Goal: Information Seeking & Learning: Learn about a topic

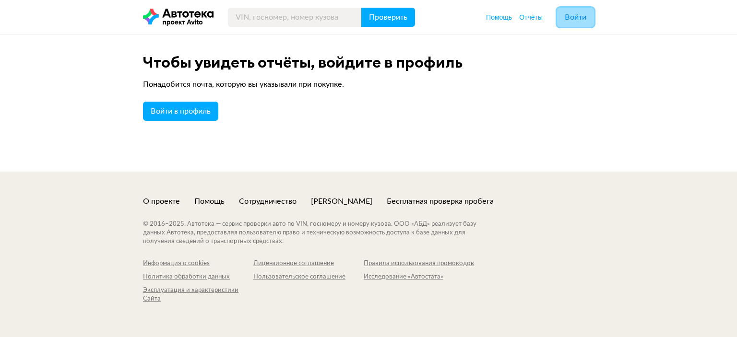
click at [573, 19] on span "Войти" at bounding box center [575, 17] width 22 height 8
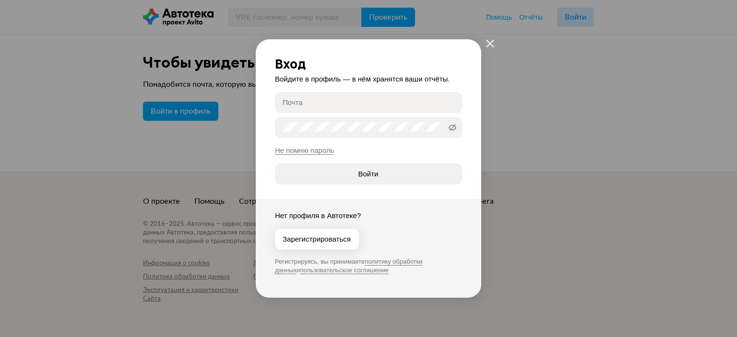
type input "[PERSON_NAME][EMAIL_ADDRESS][DOMAIN_NAME]"
click at [393, 180] on button "Войти" at bounding box center [368, 174] width 187 height 21
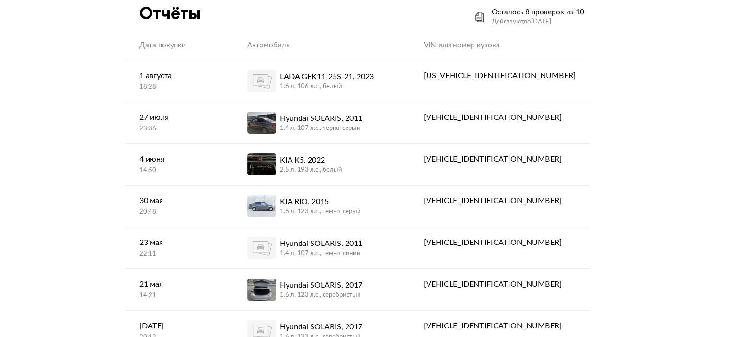
scroll to position [50, 0]
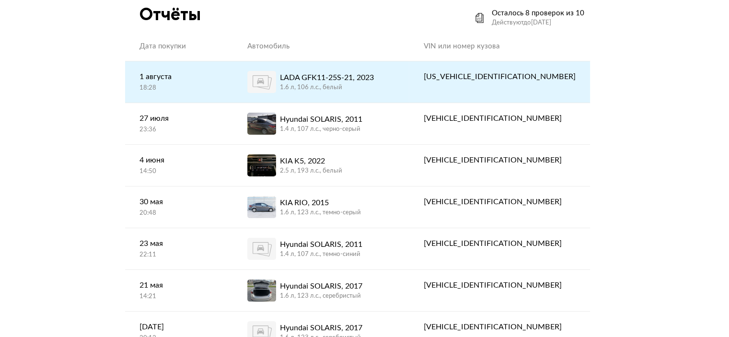
click at [355, 82] on div "LADA GFK11-25S-21, 2023" at bounding box center [327, 78] width 94 height 12
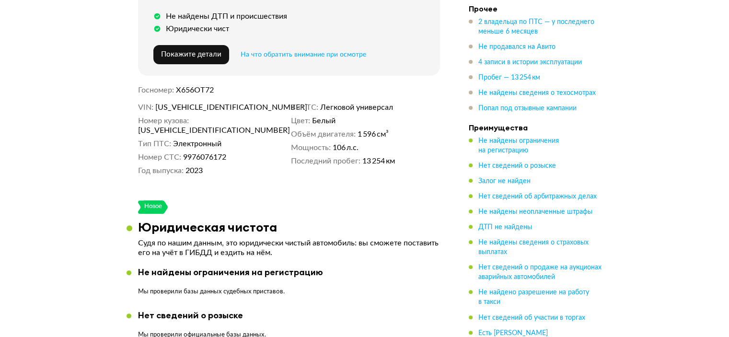
scroll to position [265, 0]
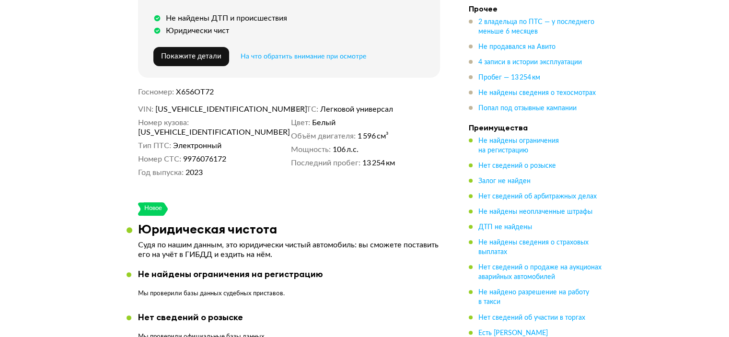
click at [202, 106] on span "[US_VEHICLE_IDENTIFICATION_NUMBER]" at bounding box center [210, 110] width 110 height 10
copy span "[US_VEHICLE_IDENTIFICATION_NUMBER]"
click at [195, 88] on span "Х656ОТ72" at bounding box center [195, 92] width 38 height 8
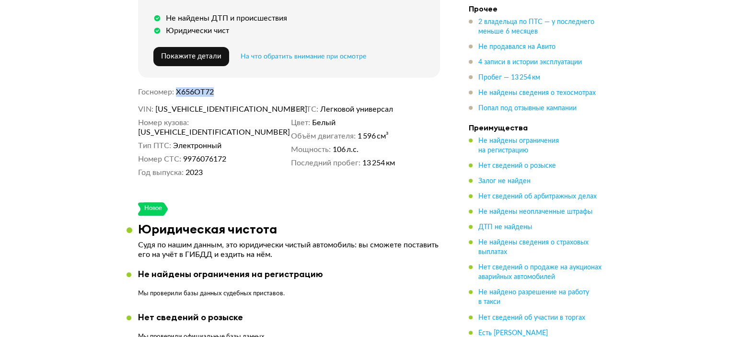
copy span "Х656ОТ72"
click at [205, 154] on span "9976076172" at bounding box center [204, 159] width 43 height 10
copy span "9976076172"
click at [205, 154] on span "9976076172" at bounding box center [204, 159] width 43 height 10
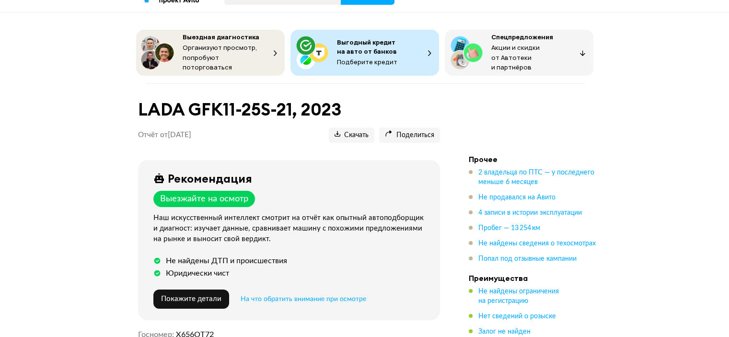
scroll to position [23, 0]
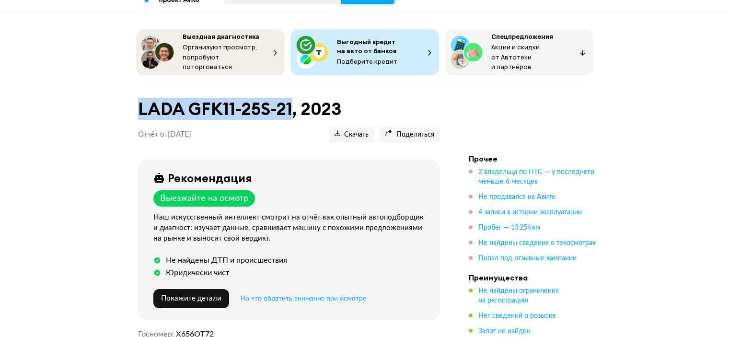
drag, startPoint x: 292, startPoint y: 101, endPoint x: 140, endPoint y: 103, distance: 153.0
click at [140, 103] on h1 "LADA GFK11-25S-21, 2023" at bounding box center [289, 109] width 302 height 21
copy h1 "LADA GFK11-25S-21"
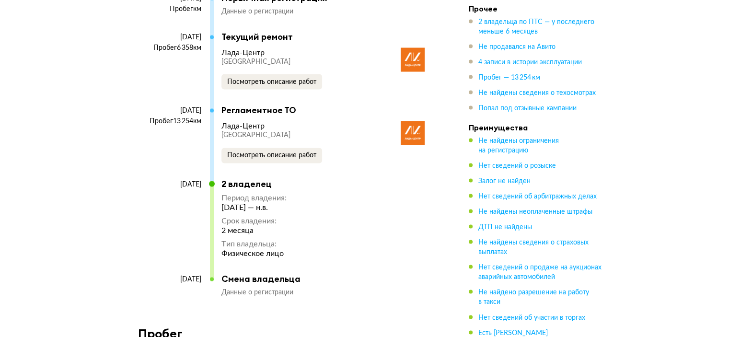
scroll to position [1858, 0]
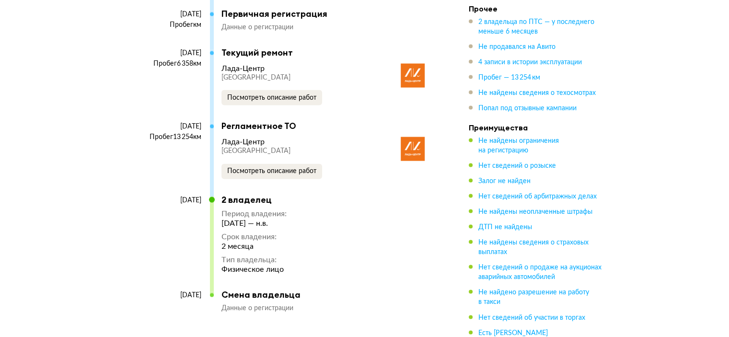
click at [413, 137] on img at bounding box center [413, 149] width 24 height 24
click at [270, 168] on span "Посмотреть описание работ" at bounding box center [271, 171] width 89 height 7
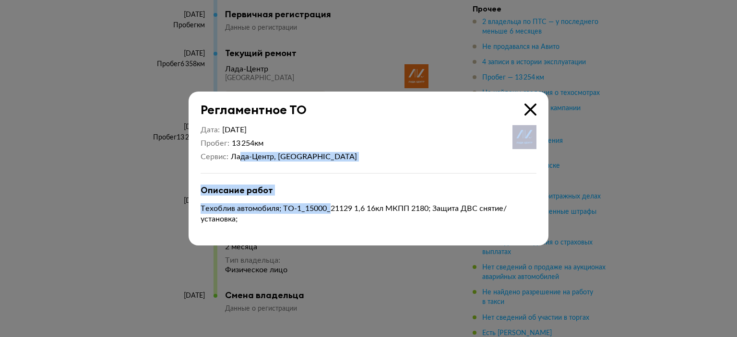
drag, startPoint x: 239, startPoint y: 160, endPoint x: 332, endPoint y: 209, distance: 104.9
click at [332, 209] on div "Дата [DATE] Пробег 13 254 км Сервис [GEOGRAPHIC_DATA], [GEOGRAPHIC_DATA] Описан…" at bounding box center [368, 181] width 360 height 128
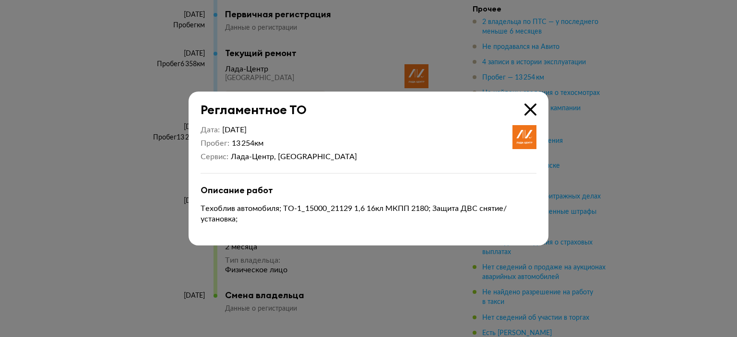
click at [531, 112] on icon at bounding box center [530, 110] width 12 height 12
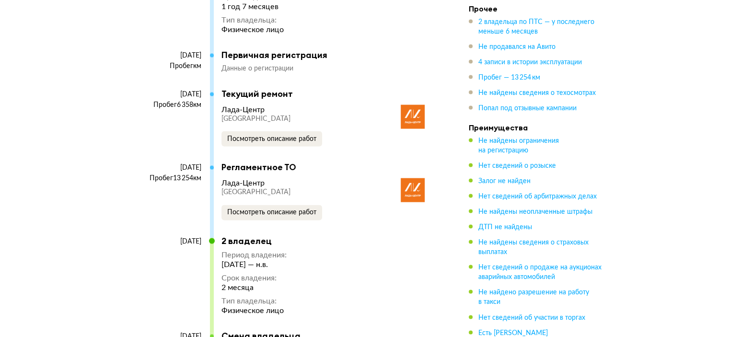
scroll to position [1810, 0]
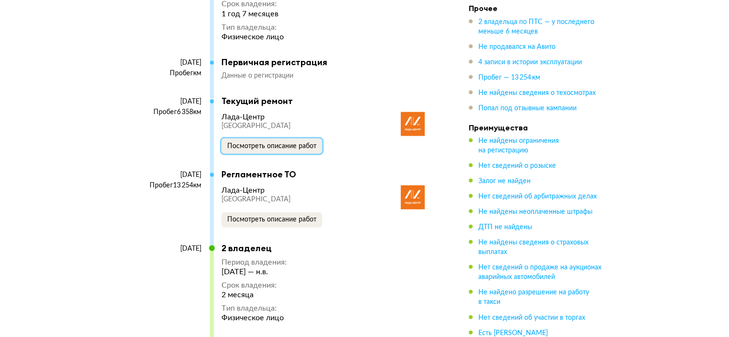
click at [275, 138] on button "Посмотреть описание работ" at bounding box center [272, 145] width 101 height 15
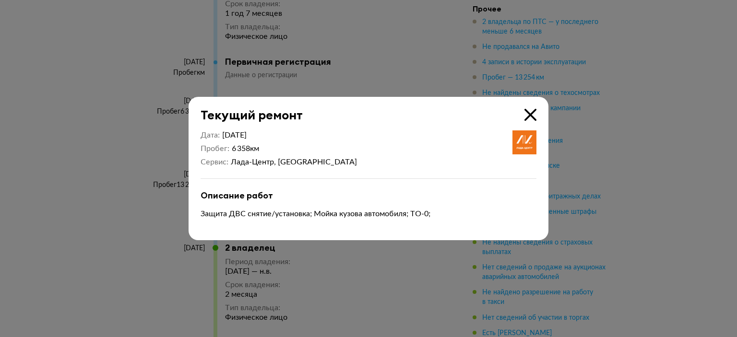
click at [388, 255] on div at bounding box center [368, 168] width 737 height 337
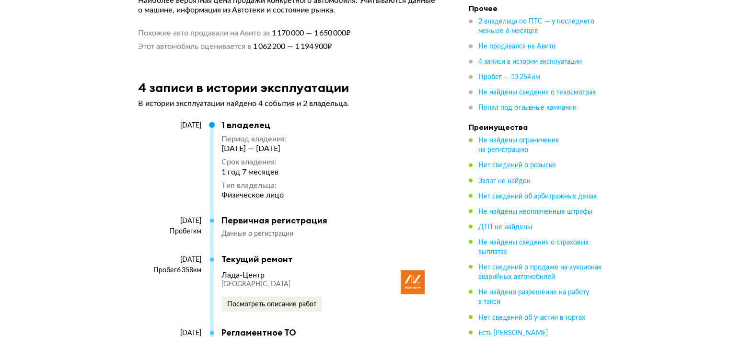
scroll to position [1650, 0]
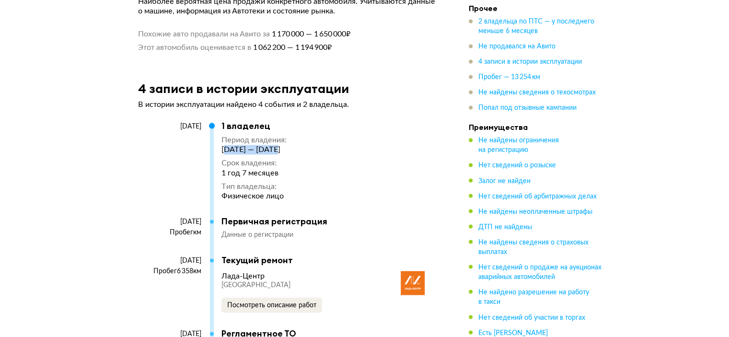
drag, startPoint x: 224, startPoint y: 137, endPoint x: 276, endPoint y: 136, distance: 52.3
click at [276, 145] on div "[DATE] — [DATE]" at bounding box center [254, 150] width 65 height 10
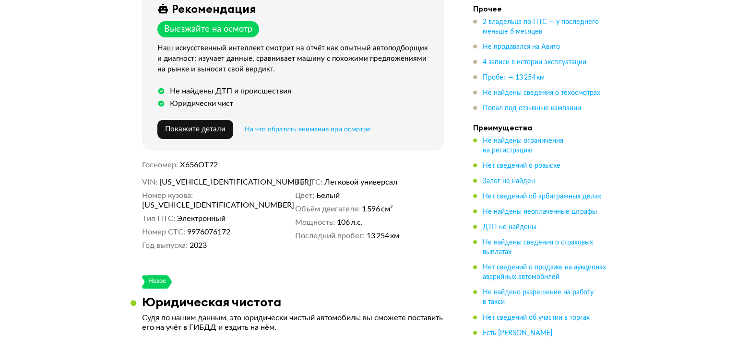
scroll to position [190, 0]
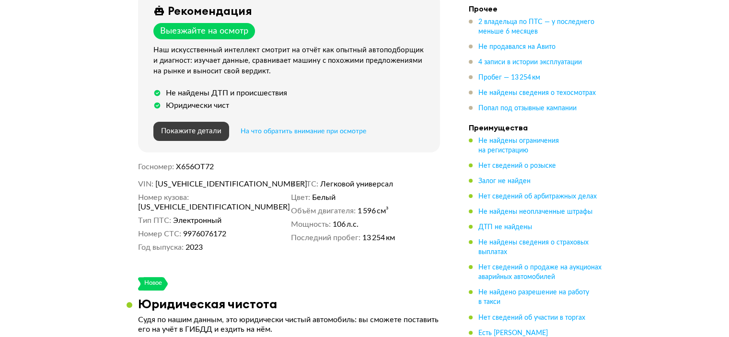
click at [209, 135] on button "Покажите детали" at bounding box center [191, 131] width 76 height 19
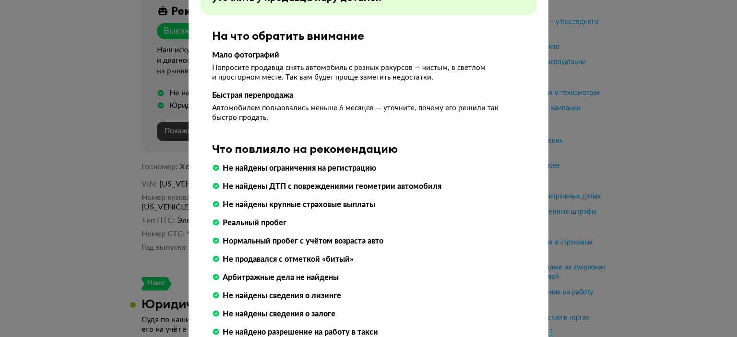
scroll to position [132, 0]
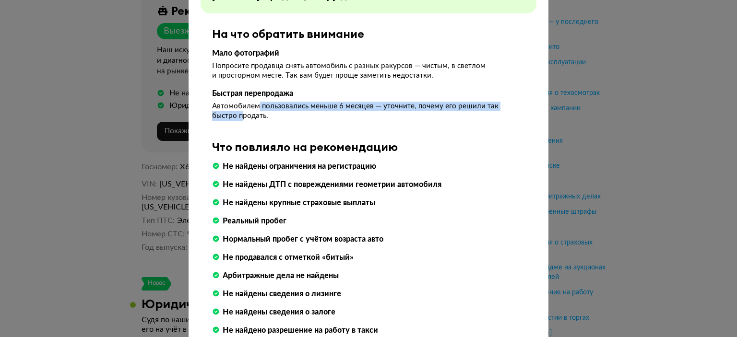
drag, startPoint x: 255, startPoint y: 106, endPoint x: 210, endPoint y: 110, distance: 44.8
click at [212, 110] on div "Автомобилем пользовались меньше 6 месяцев — уточните, почему его решили так быс…" at bounding box center [368, 111] width 313 height 19
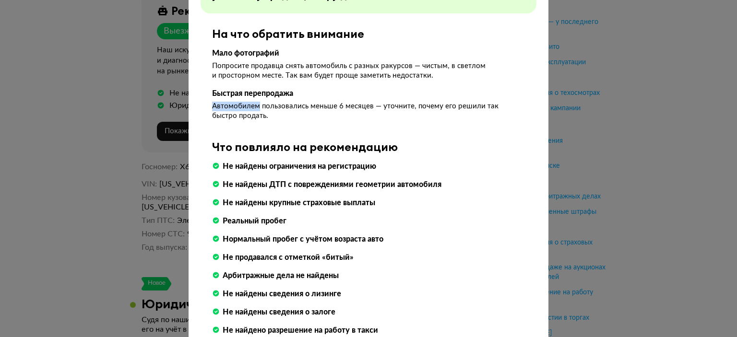
click at [203, 103] on div "На что обратить внимание Мало фотографий Попросите продавца снять автомобиль с …" at bounding box center [368, 74] width 336 height 94
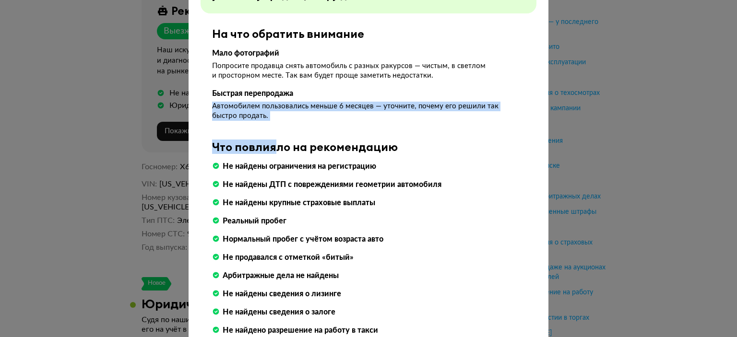
drag, startPoint x: 206, startPoint y: 104, endPoint x: 280, endPoint y: 124, distance: 76.2
click at [280, 124] on div "Не стоит рисковать Нужен взгляд эксперта Можно осмотреть Выезжайте на осмотр Ср…" at bounding box center [368, 178] width 360 height 603
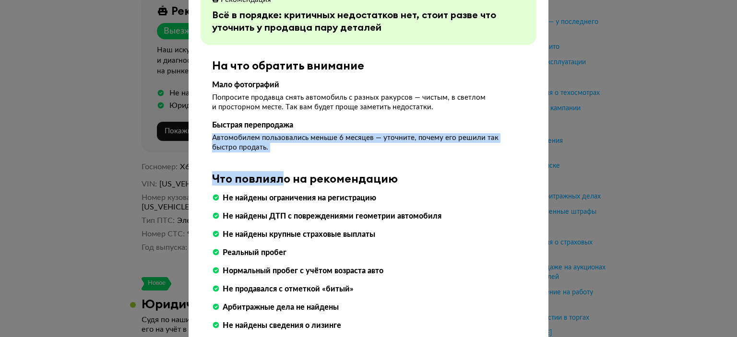
scroll to position [100, 0]
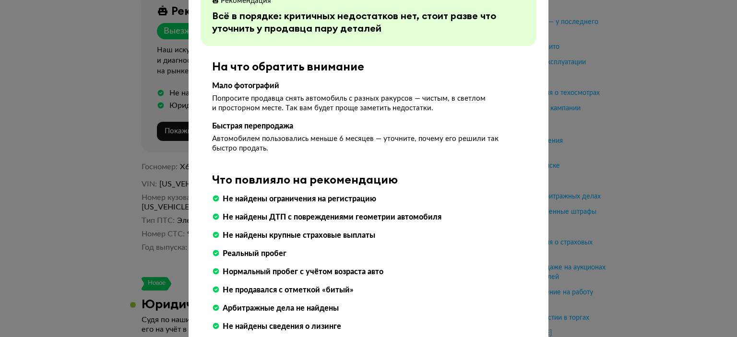
click at [342, 161] on div "Не стоит рисковать Нужен взгляд эксперта Можно осмотреть Выезжайте на осмотр Ср…" at bounding box center [368, 211] width 360 height 603
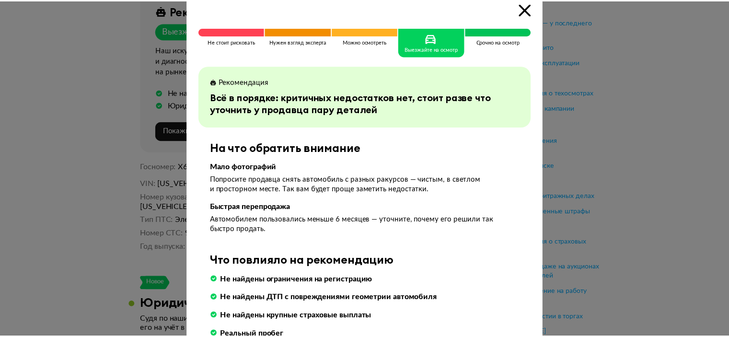
scroll to position [0, 0]
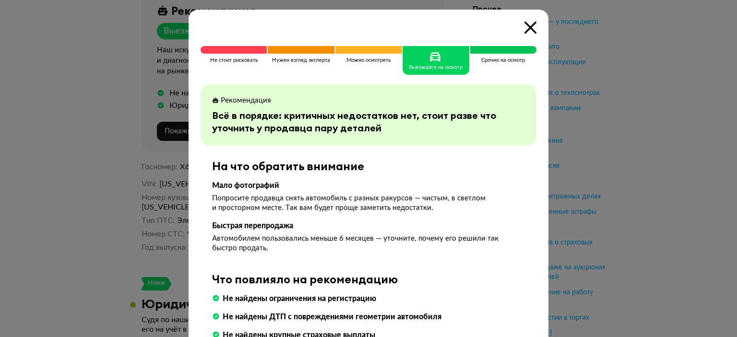
click at [524, 31] on icon at bounding box center [530, 28] width 12 height 12
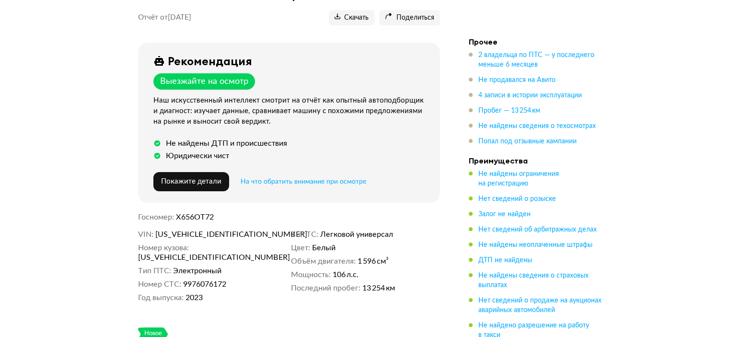
scroll to position [138, 0]
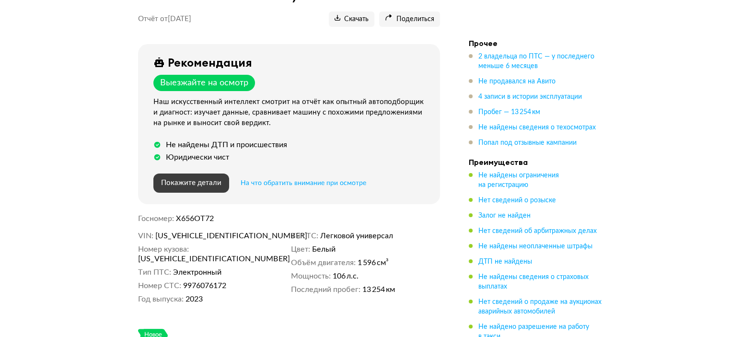
click at [209, 180] on span "Покажите детали" at bounding box center [191, 182] width 60 height 7
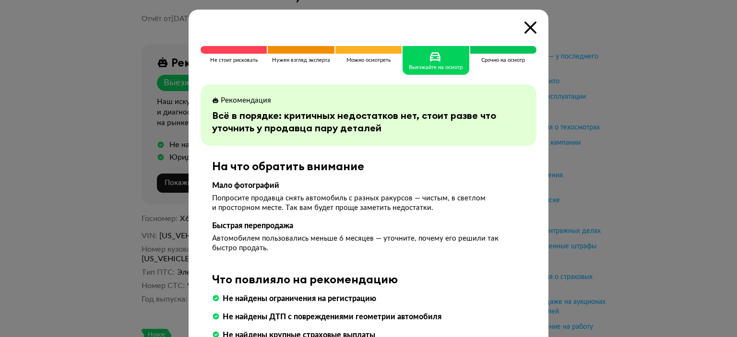
click at [534, 24] on div "Не стоит рисковать Нужен взгляд эксперта Можно осмотреть Выезжайте на осмотр Ср…" at bounding box center [368, 311] width 360 height 603
click at [527, 25] on icon at bounding box center [530, 28] width 12 height 12
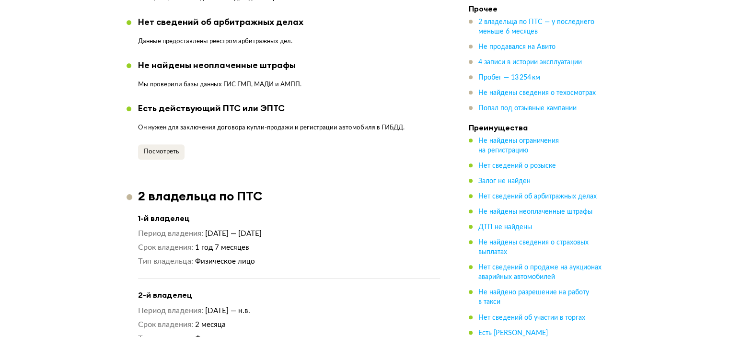
scroll to position [758, 0]
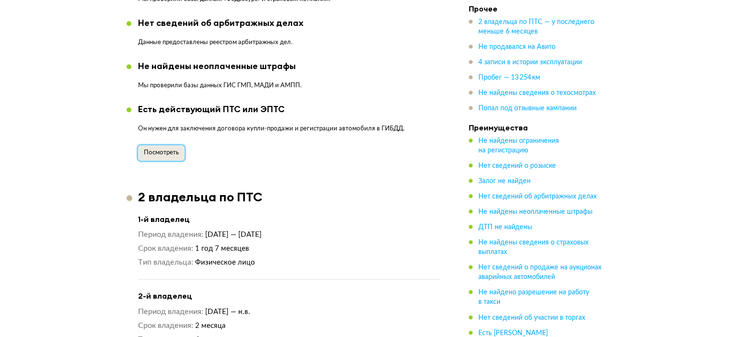
click at [150, 145] on button "Посмотреть" at bounding box center [161, 152] width 47 height 15
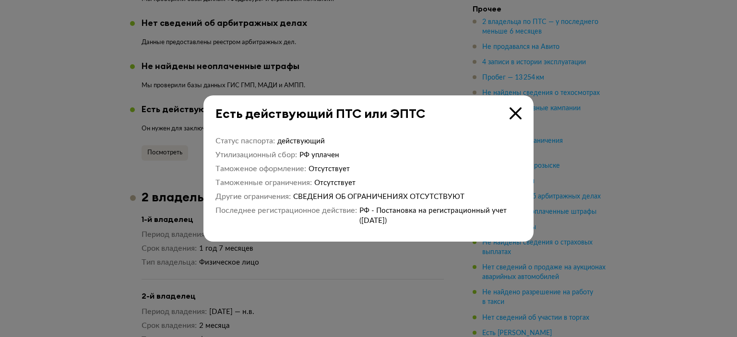
drag, startPoint x: 416, startPoint y: 214, endPoint x: 259, endPoint y: 134, distance: 176.7
click at [259, 134] on div "Статус паспорта действующий Утилизационный сбор РФ уплачен Таможеное оформление…" at bounding box center [368, 181] width 330 height 121
click at [165, 140] on div at bounding box center [368, 168] width 737 height 337
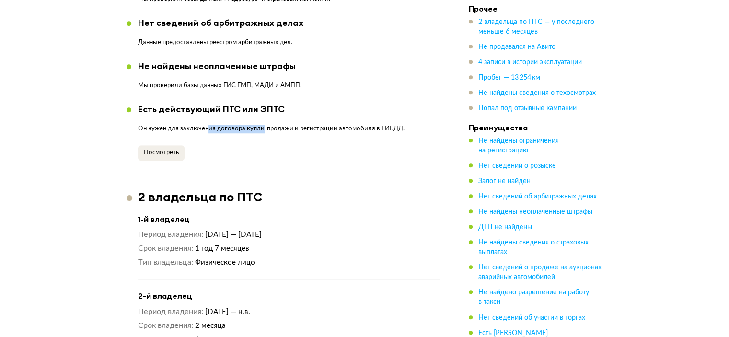
drag, startPoint x: 207, startPoint y: 117, endPoint x: 266, endPoint y: 139, distance: 62.6
click at [266, 139] on div "Есть действующий ПТС или ЭПТС Он нужен для заключения договора купли-продажи и …" at bounding box center [271, 132] width 267 height 57
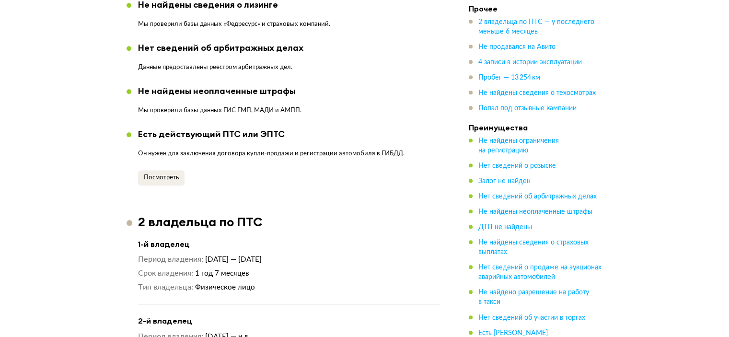
scroll to position [731, 0]
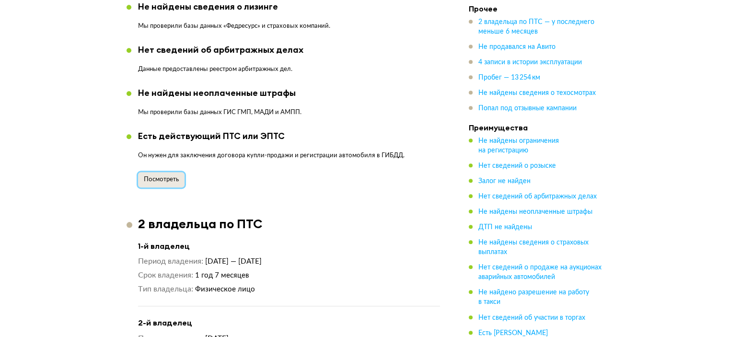
click at [173, 176] on span "Посмотреть" at bounding box center [161, 179] width 35 height 6
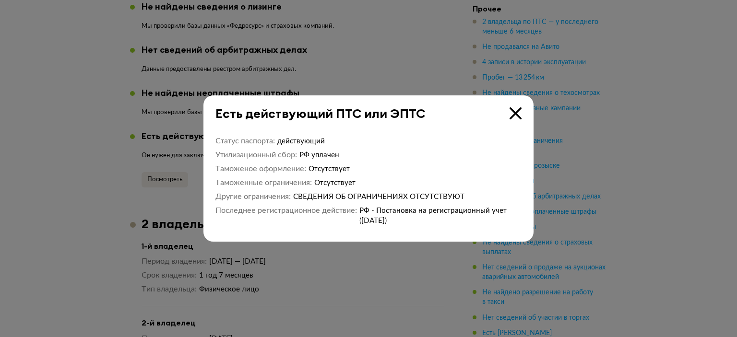
click at [184, 152] on div at bounding box center [368, 168] width 737 height 337
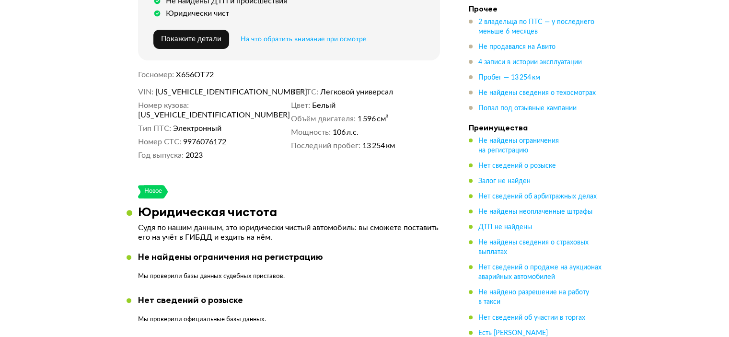
scroll to position [282, 0]
click at [202, 124] on span "Электронный" at bounding box center [197, 129] width 48 height 10
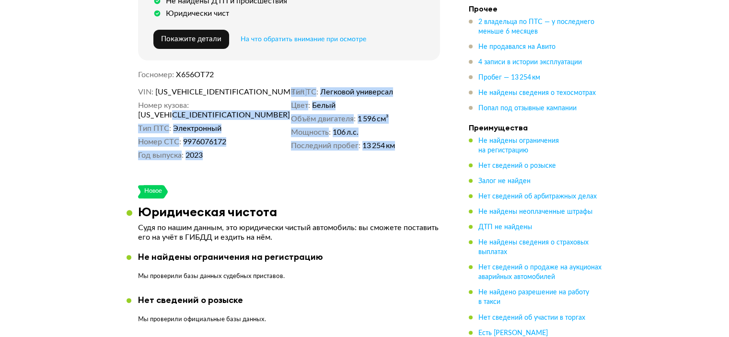
drag, startPoint x: 404, startPoint y: 142, endPoint x: 230, endPoint y: 97, distance: 179.2
click at [230, 97] on div "VIN [US_VEHICLE_IDENTIFICATION_NUMBER] Номер кузова [US_VEHICLE_IDENTIFICATION_…" at bounding box center [289, 123] width 302 height 73
click at [230, 110] on span "[US_VEHICLE_IDENTIFICATION_NUMBER]" at bounding box center [193, 115] width 110 height 10
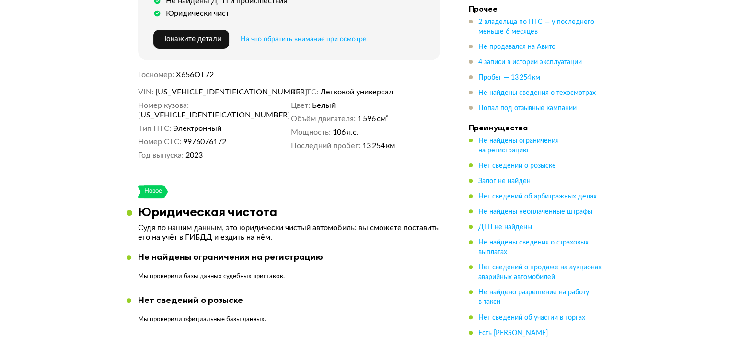
click at [332, 105] on span "Белый" at bounding box center [323, 106] width 23 height 10
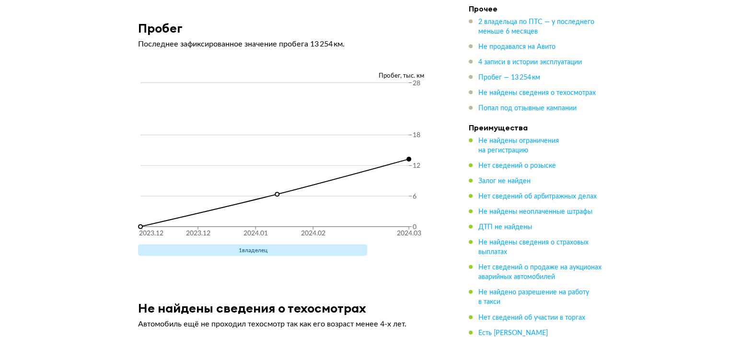
scroll to position [2181, 0]
